Goal: Task Accomplishment & Management: Complete application form

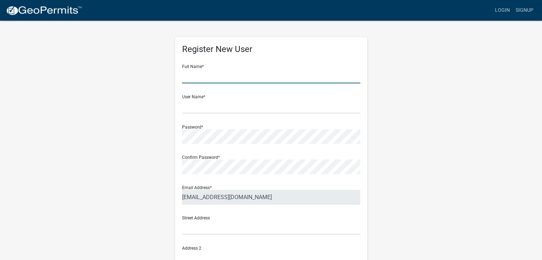
click at [230, 73] on input "text" at bounding box center [271, 76] width 178 height 15
type input "[PERSON_NAME]"
type input "[STREET_ADDRESS]"
type input "[PERSON_NAME]"
type input "IA"
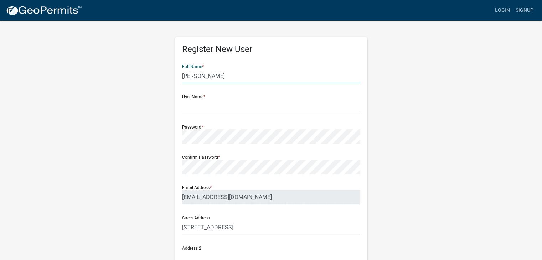
type input "51537"
type input "7127555182"
click at [225, 108] on input "text" at bounding box center [271, 106] width 178 height 15
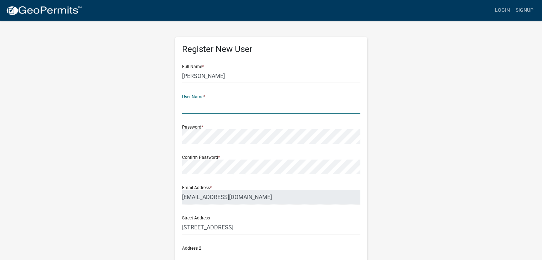
type input "[EMAIL_ADDRESS][DOMAIN_NAME]"
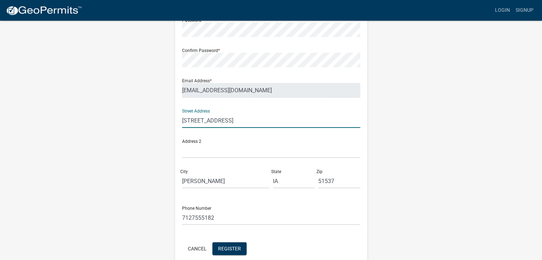
scroll to position [141, 0]
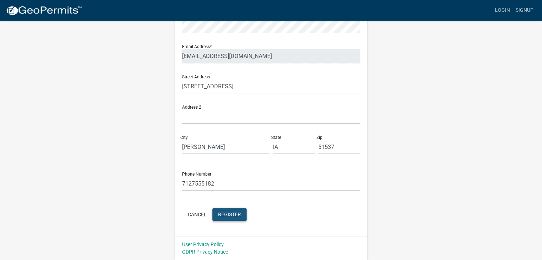
click at [231, 213] on span "Register" at bounding box center [229, 214] width 23 height 6
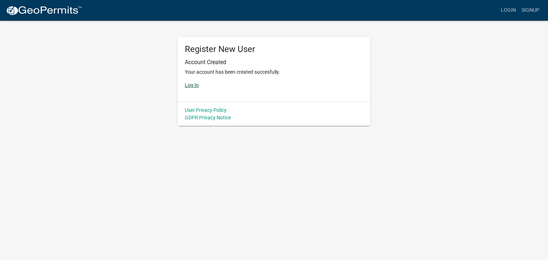
click at [192, 85] on link "Log In" at bounding box center [192, 85] width 14 height 6
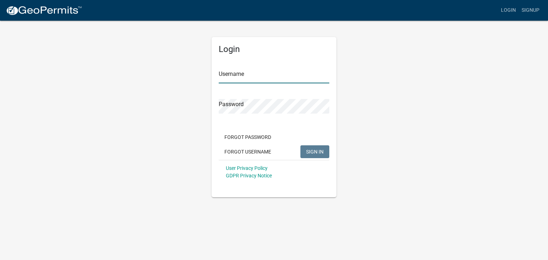
type input "[EMAIL_ADDRESS][DOMAIN_NAME]"
click at [237, 77] on input "[EMAIL_ADDRESS][DOMAIN_NAME]" at bounding box center [274, 76] width 111 height 15
click at [310, 150] on span "SIGN IN" at bounding box center [314, 152] width 17 height 6
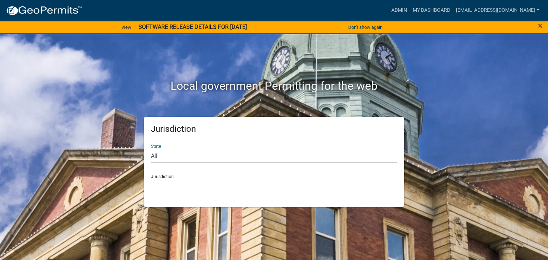
click at [213, 153] on select "All [US_STATE] [US_STATE] [US_STATE] [US_STATE] [US_STATE] [US_STATE] [US_STATE…" at bounding box center [274, 156] width 246 height 15
select select "[US_STATE]"
click at [151, 149] on select "All [US_STATE] [US_STATE] [US_STATE] [US_STATE] [US_STATE] [US_STATE] [US_STATE…" at bounding box center [274, 156] width 246 height 15
click at [185, 185] on select "[GEOGRAPHIC_DATA], [US_STATE] [GEOGRAPHIC_DATA], [US_STATE] [GEOGRAPHIC_DATA], …" at bounding box center [274, 186] width 246 height 15
